Goal: Navigation & Orientation: Understand site structure

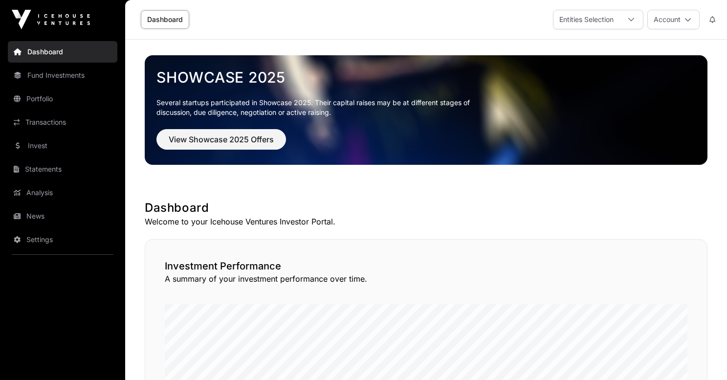
click at [46, 78] on link "Fund Investments" at bounding box center [63, 76] width 110 height 22
click at [46, 97] on link "Portfolio" at bounding box center [63, 99] width 110 height 22
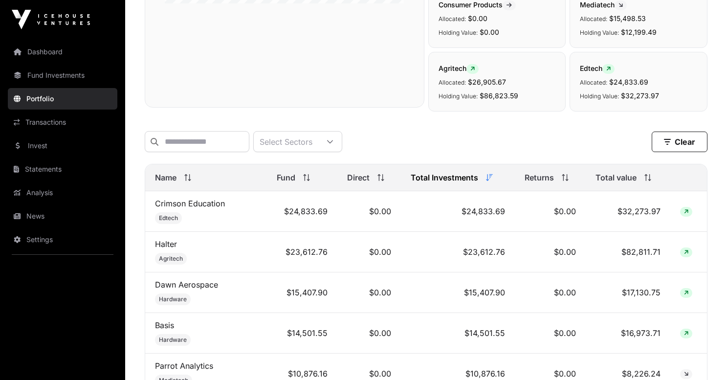
scroll to position [207, 0]
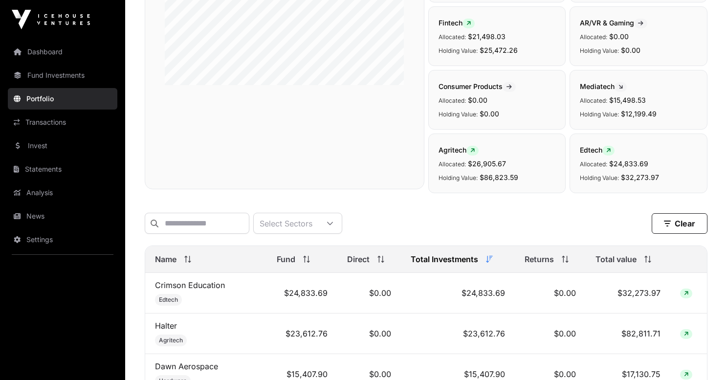
click at [40, 149] on link "Invest" at bounding box center [63, 146] width 110 height 22
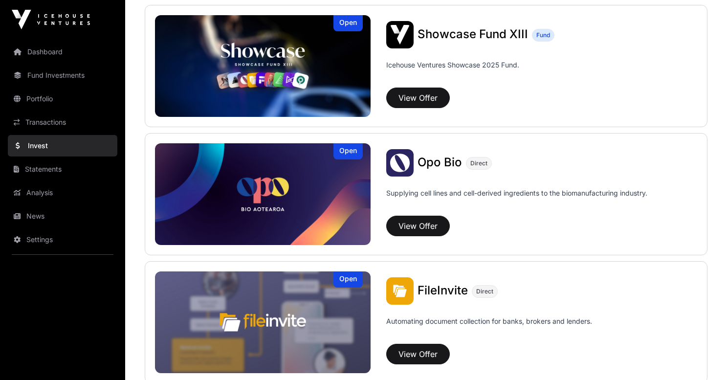
scroll to position [374, 0]
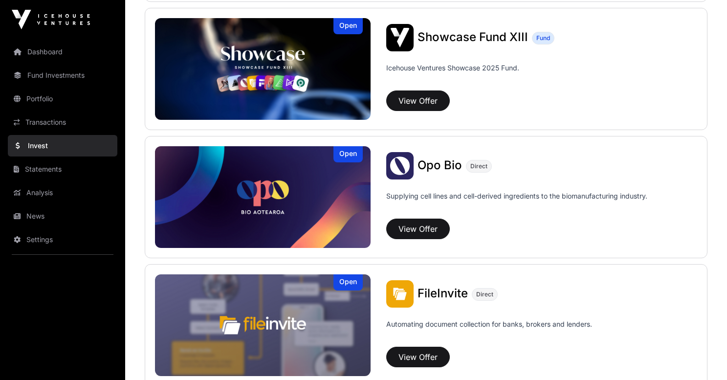
click at [38, 197] on link "Analysis" at bounding box center [63, 193] width 110 height 22
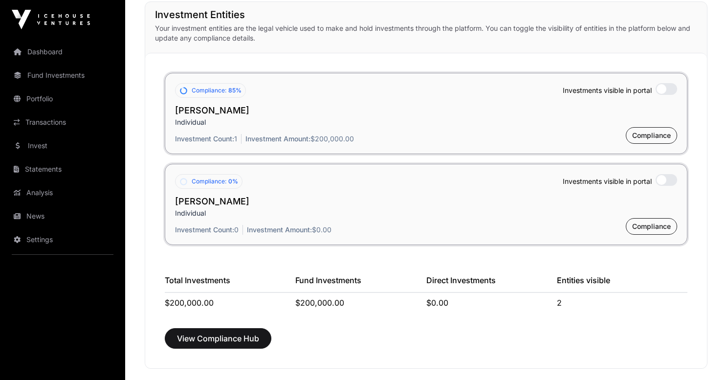
scroll to position [741, 0]
click at [648, 226] on span "Compliance" at bounding box center [651, 228] width 39 height 10
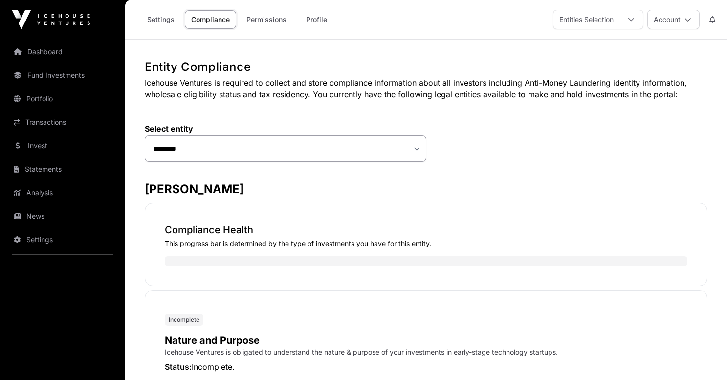
click at [57, 125] on link "Transactions" at bounding box center [63, 122] width 110 height 22
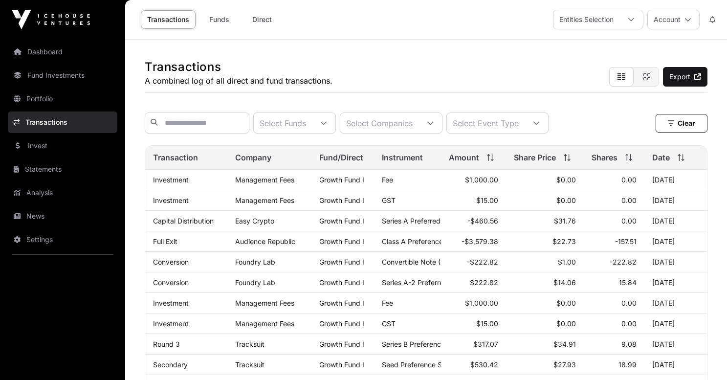
click at [50, 57] on link "Dashboard" at bounding box center [63, 52] width 110 height 22
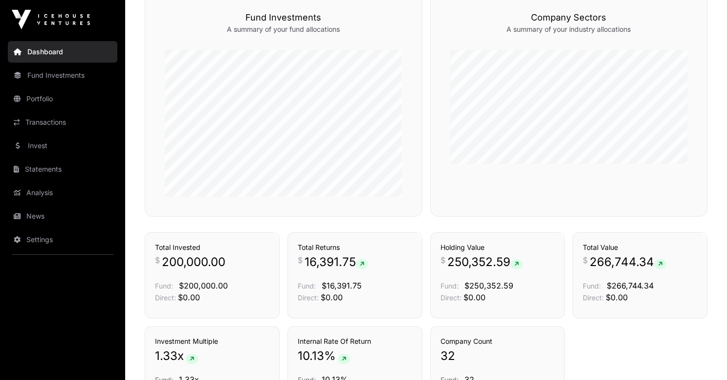
scroll to position [455, 0]
